Goal: Entertainment & Leisure: Consume media (video, audio)

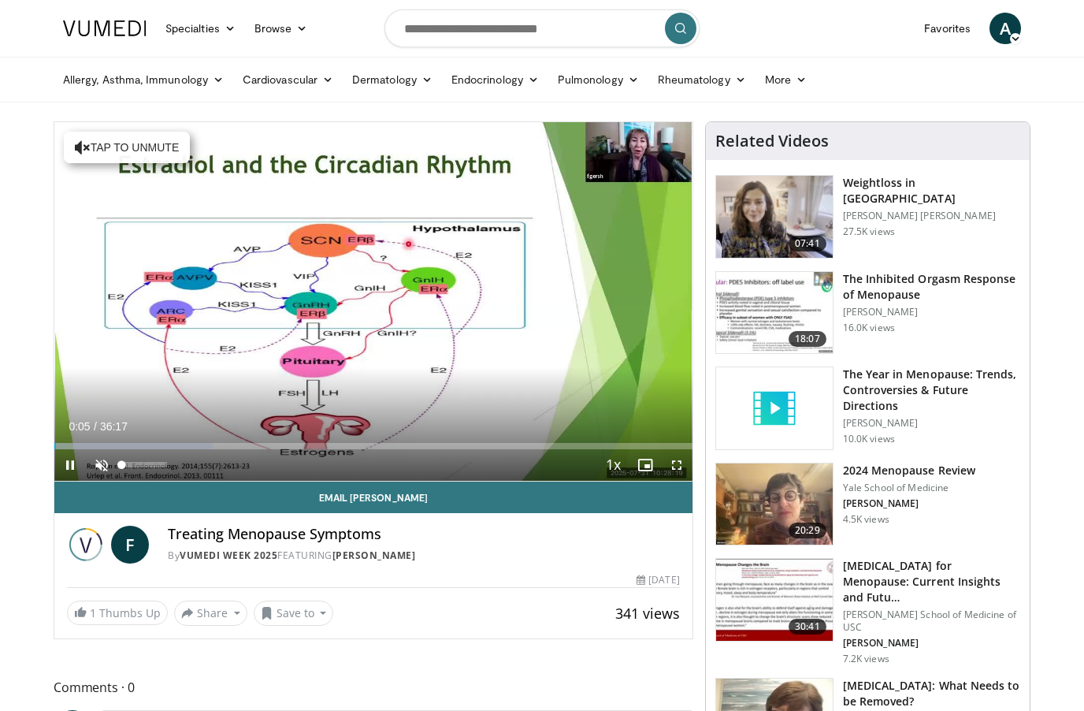
click at [93, 466] on span "Video Player" at bounding box center [102, 465] width 32 height 32
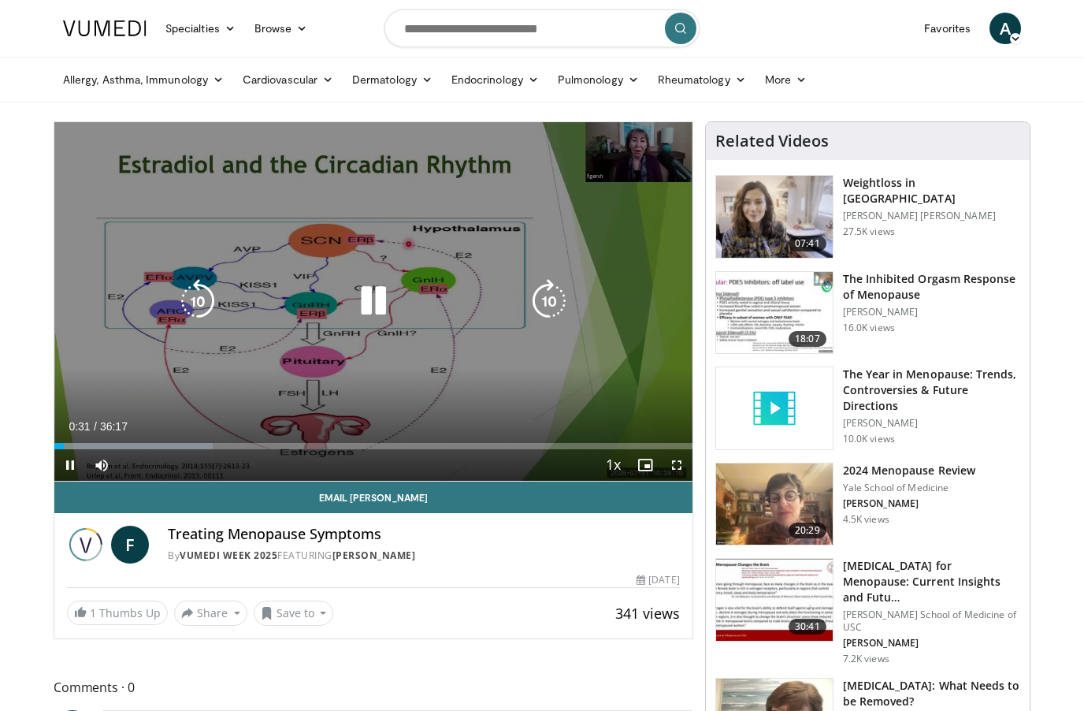
click at [372, 290] on icon "Video Player" at bounding box center [373, 301] width 44 height 44
click at [370, 298] on icon "Video Player" at bounding box center [373, 301] width 44 height 44
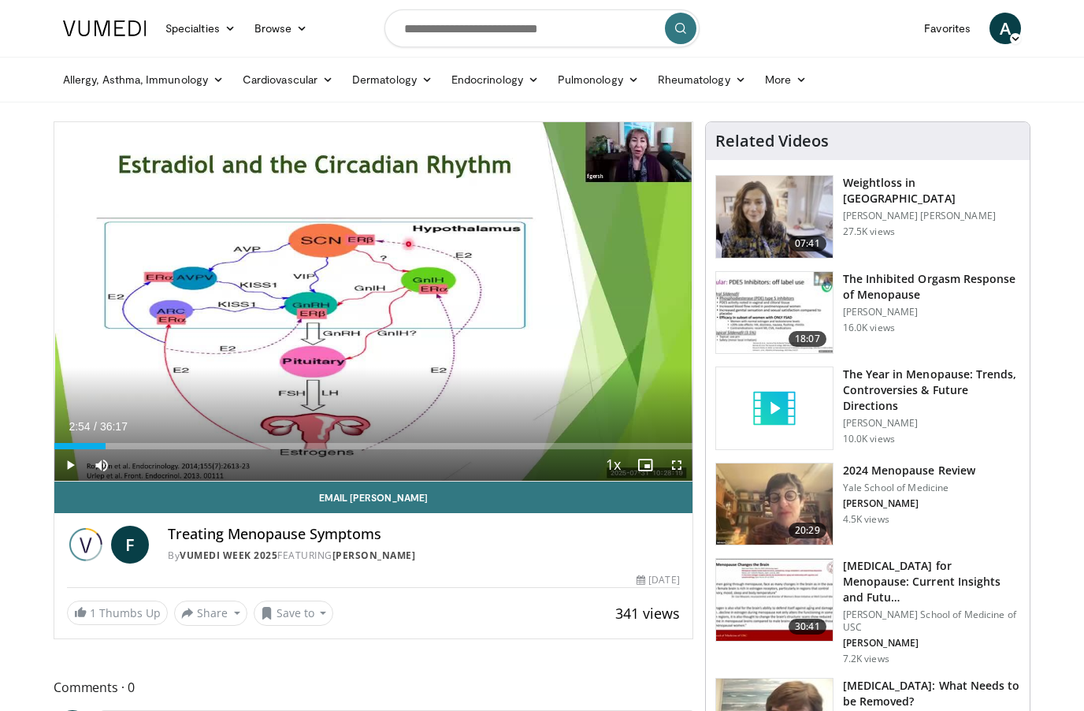
drag, startPoint x: 67, startPoint y: 445, endPoint x: 106, endPoint y: 447, distance: 38.6
click at [106, 447] on div "Loaded : 0.00%" at bounding box center [373, 446] width 638 height 6
drag, startPoint x: 133, startPoint y: 448, endPoint x: 173, endPoint y: 448, distance: 40.2
click at [173, 448] on div "Loaded : 0.00%" at bounding box center [373, 446] width 638 height 6
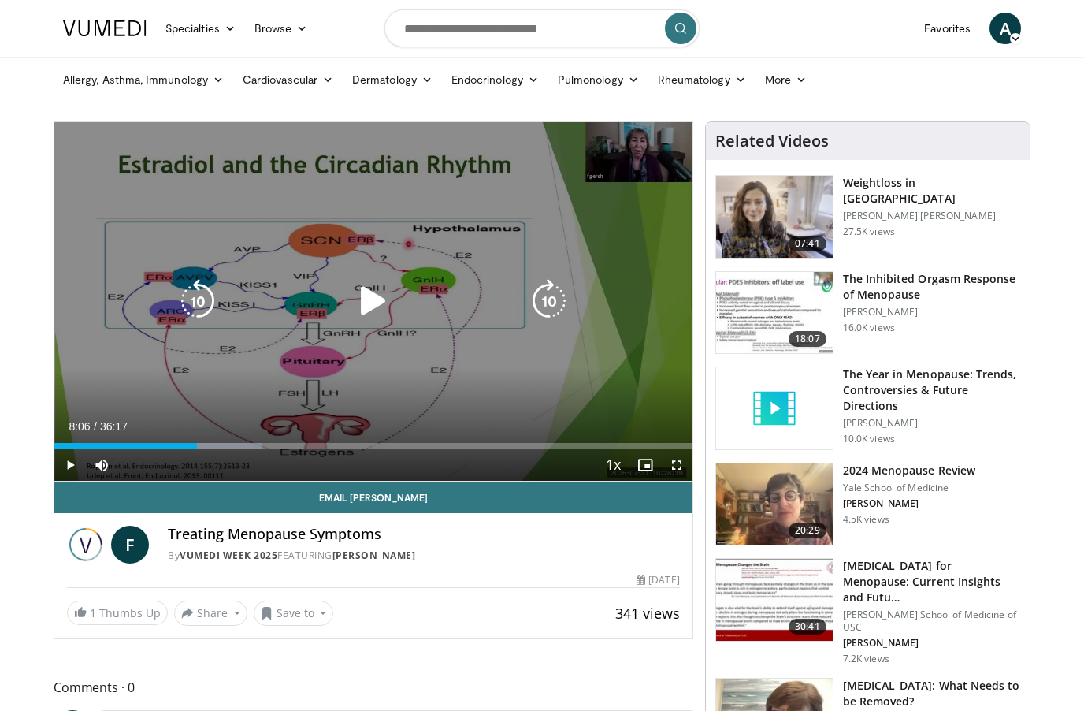
drag, startPoint x: 173, startPoint y: 447, endPoint x: 197, endPoint y: 449, distance: 24.5
click at [197, 449] on div "Current Time 8:06 / Duration 36:17 Play Skip Backward Skip Forward Mute Loaded …" at bounding box center [373, 465] width 638 height 32
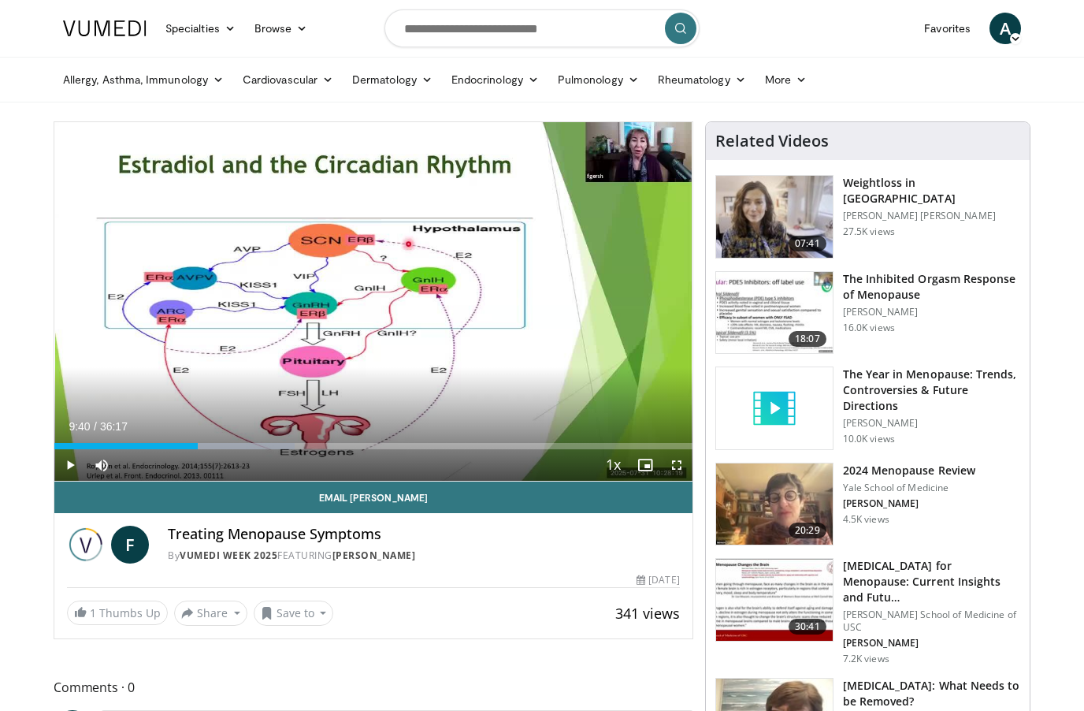
click at [225, 443] on div "Progress Bar" at bounding box center [244, 446] width 99 height 6
click at [257, 447] on div "Loaded : 52.36%" at bounding box center [373, 446] width 638 height 6
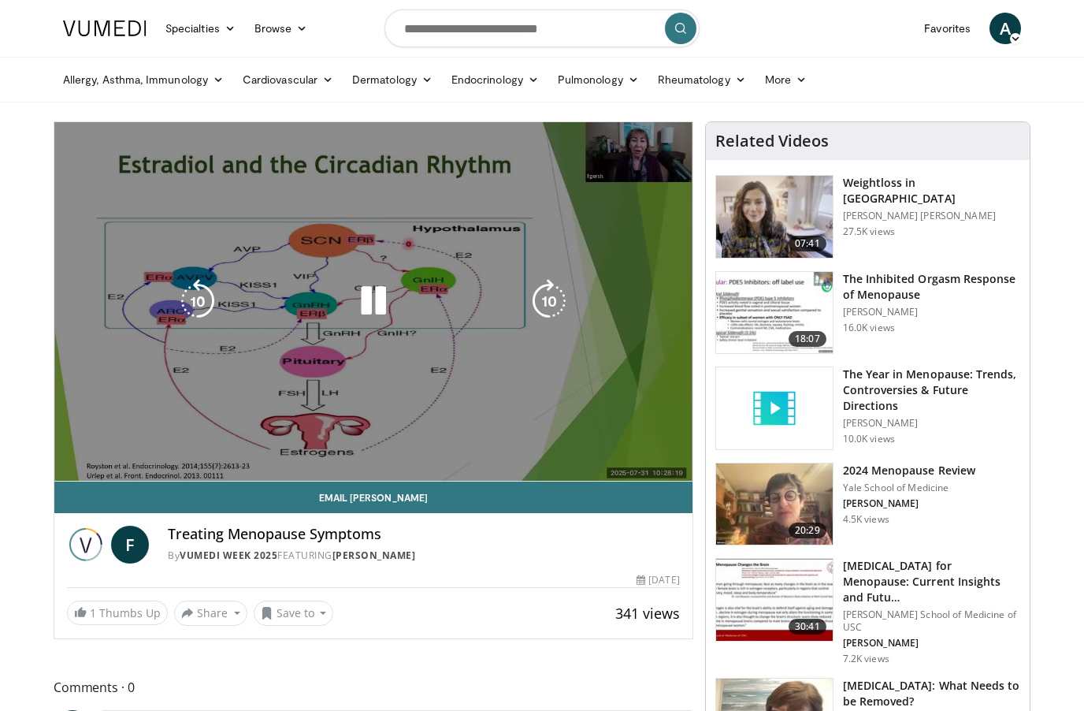
click at [280, 446] on video-js "**********" at bounding box center [373, 301] width 638 height 359
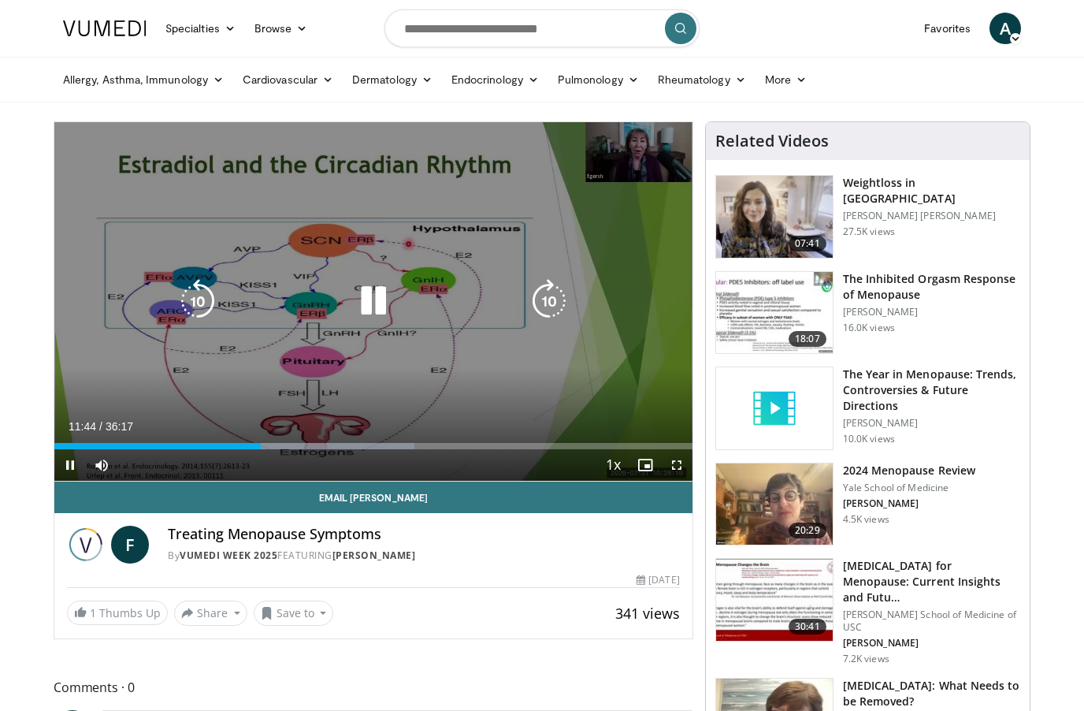
click at [291, 407] on div "10 seconds Tap to unmute" at bounding box center [373, 301] width 638 height 358
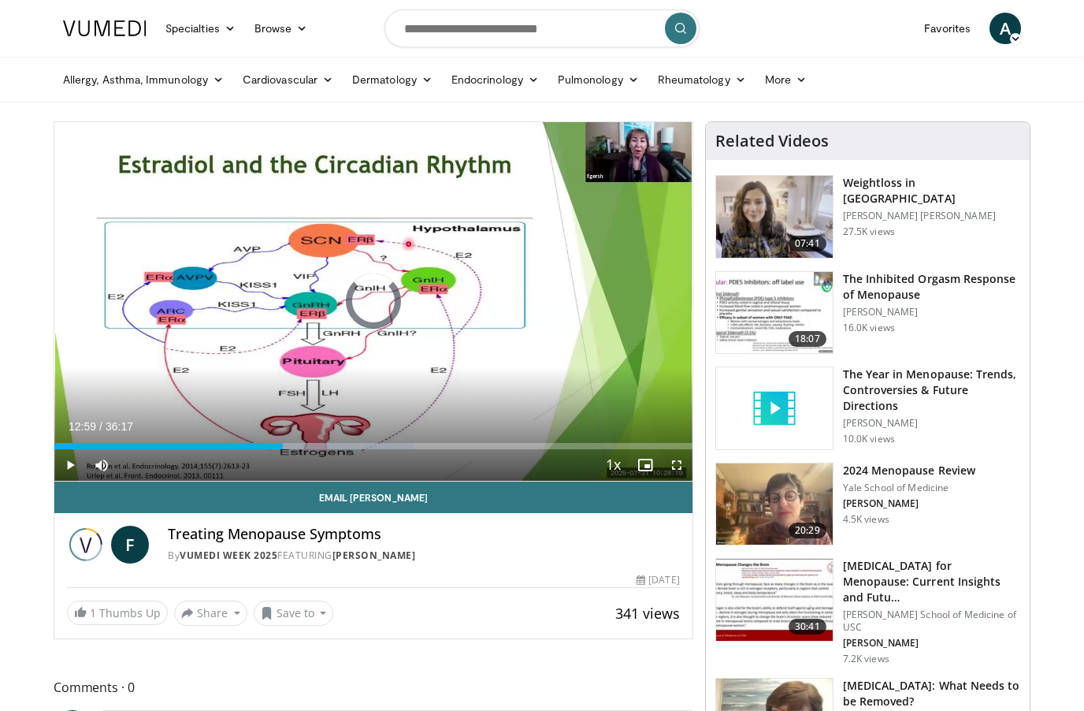
click at [283, 446] on div "Progress Bar" at bounding box center [315, 446] width 199 height 6
click at [305, 446] on div "Progress Bar" at bounding box center [356, 446] width 188 height 6
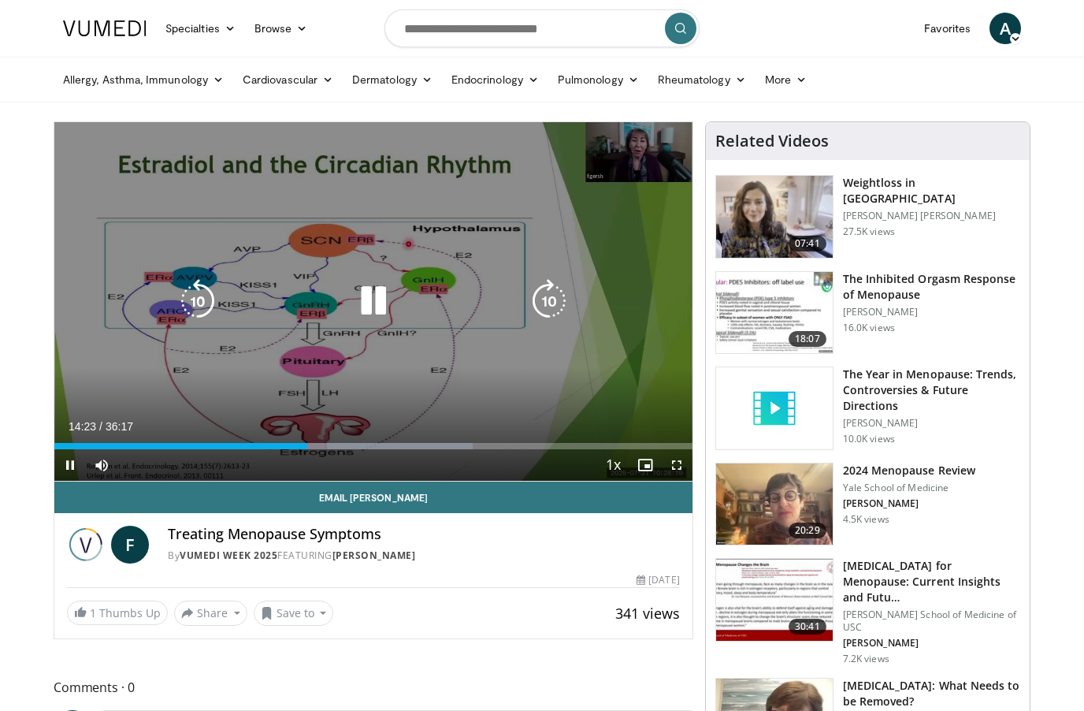
click at [332, 449] on div "Current Time 14:23 / Duration 36:17 Pause Skip Backward Skip Forward Mute Loade…" at bounding box center [373, 465] width 638 height 32
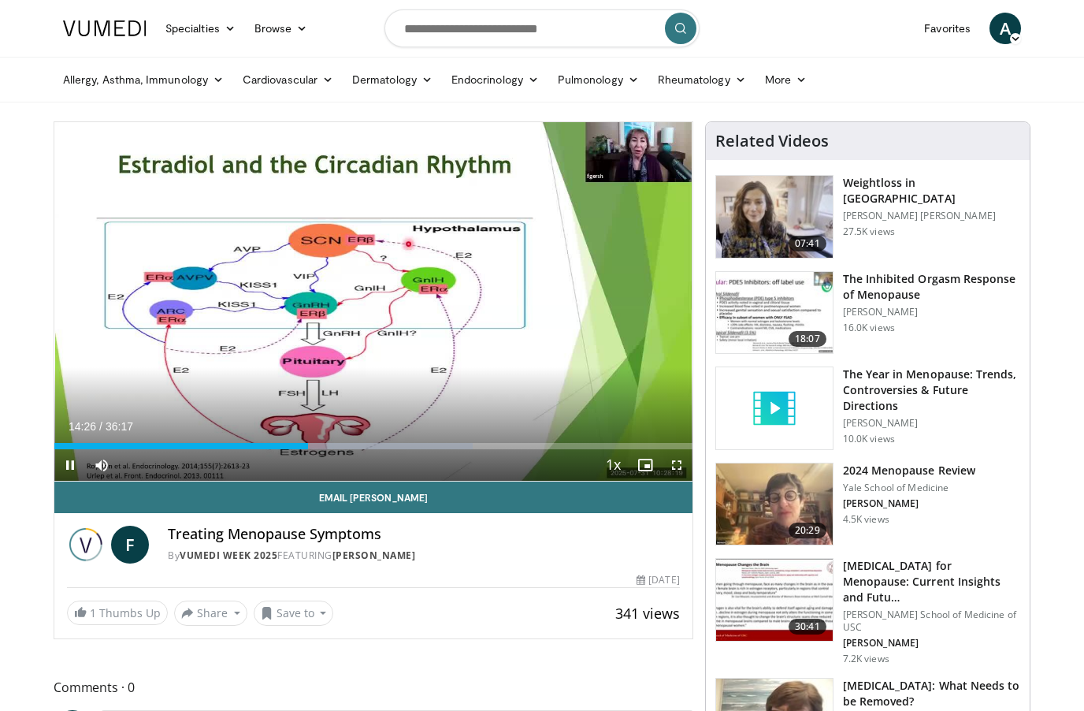
click at [328, 447] on div "Progress Bar" at bounding box center [373, 446] width 199 height 6
click at [368, 447] on div "Progress Bar" at bounding box center [393, 446] width 195 height 6
click at [457, 447] on div "Progress Bar" at bounding box center [415, 446] width 192 height 6
click at [500, 447] on div "Progress Bar" at bounding box center [455, 446] width 193 height 6
click at [610, 445] on div "Progress Bar" at bounding box center [531, 446] width 182 height 6
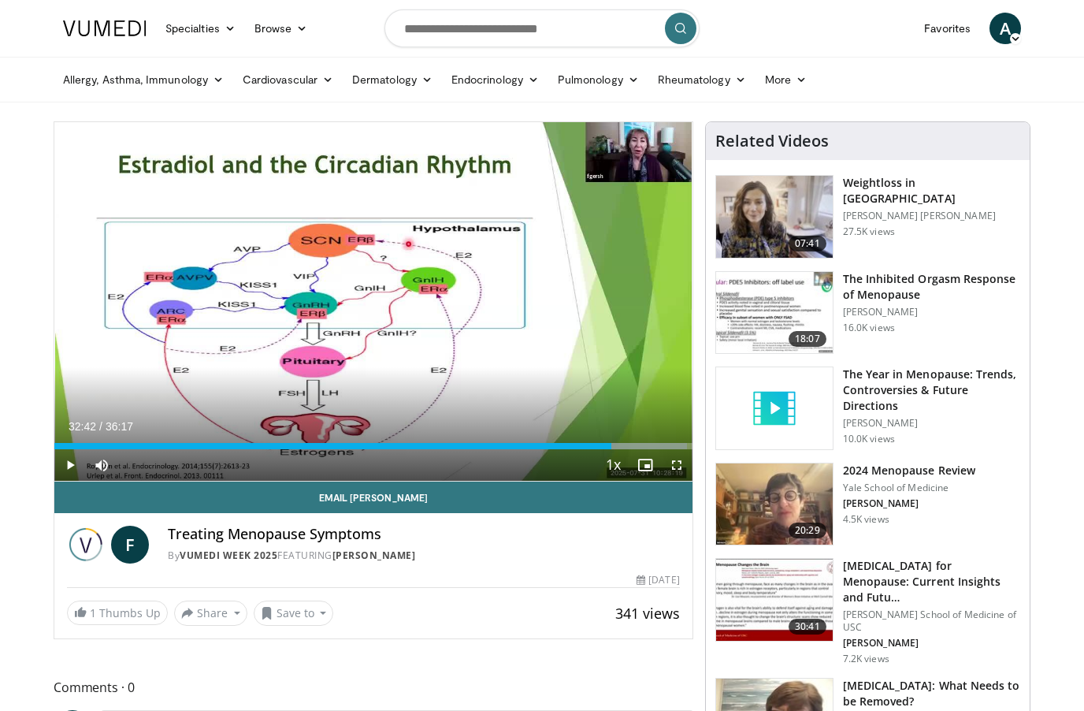
click at [629, 444] on div "Progress Bar" at bounding box center [595, 446] width 183 height 6
click at [648, 447] on div "Progress Bar" at bounding box center [601, 446] width 184 height 6
click at [662, 447] on div "Progress Bar" at bounding box center [601, 446] width 184 height 6
click at [671, 447] on div "Progress Bar" at bounding box center [601, 446] width 184 height 6
